Goal: Information Seeking & Learning: Learn about a topic

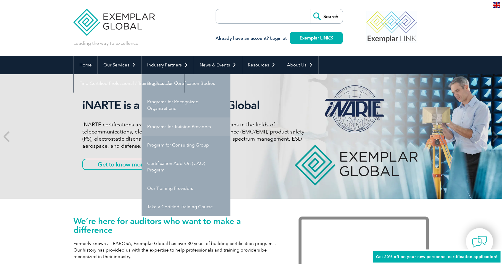
click at [165, 125] on link "Programs for Training Providers" at bounding box center [186, 126] width 89 height 18
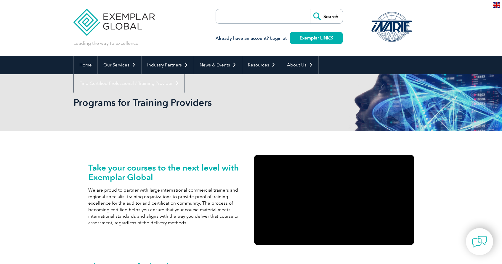
click at [263, 19] on input "search" at bounding box center [250, 16] width 62 height 14
type input "qsi"
click at [310, 9] on input "Search" at bounding box center [326, 16] width 33 height 14
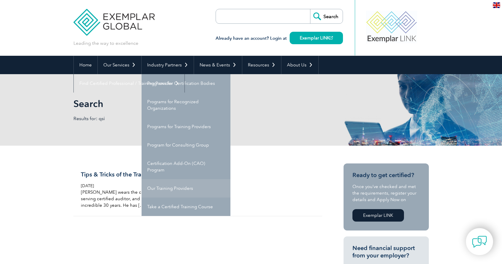
click at [161, 191] on link "Our Training Providers" at bounding box center [186, 188] width 89 height 18
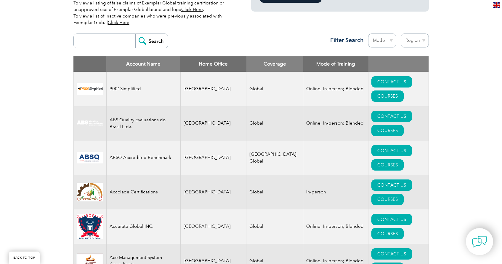
scroll to position [205, 0]
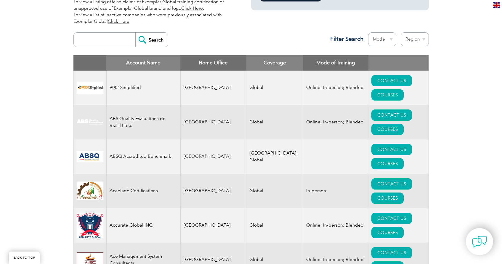
click at [387, 41] on select "Mode Online In-person Blended" at bounding box center [382, 39] width 28 height 14
click at [411, 40] on select "Region [GEOGRAPHIC_DATA] [GEOGRAPHIC_DATA] [GEOGRAPHIC_DATA] [GEOGRAPHIC_DATA] …" at bounding box center [415, 39] width 28 height 14
select select "[GEOGRAPHIC_DATA]"
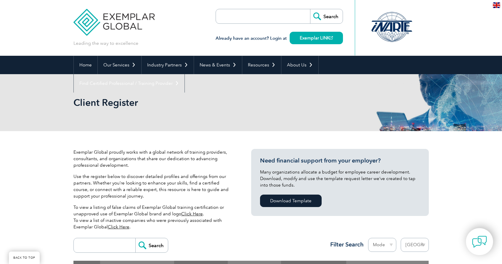
select select "[GEOGRAPHIC_DATA]"
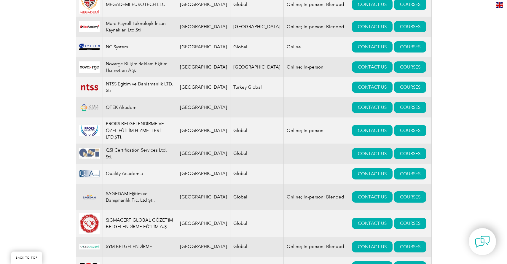
scroll to position [609, 0]
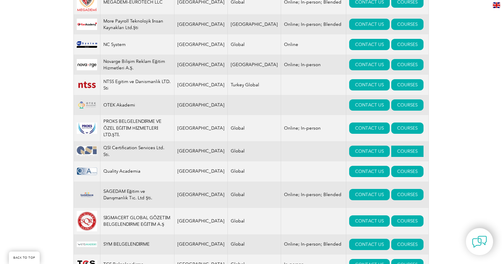
click at [395, 145] on link "COURSES" at bounding box center [407, 150] width 32 height 11
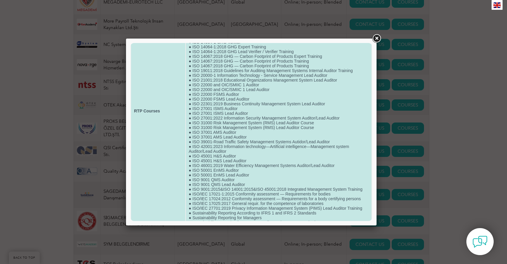
scroll to position [68, 0]
